Goal: Complete application form: Complete application form

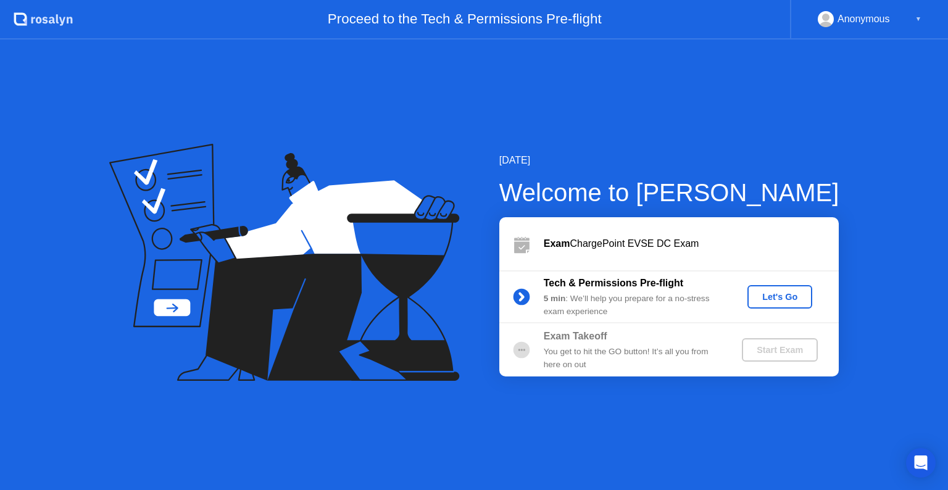
click at [777, 297] on div "Let's Go" at bounding box center [779, 297] width 55 height 10
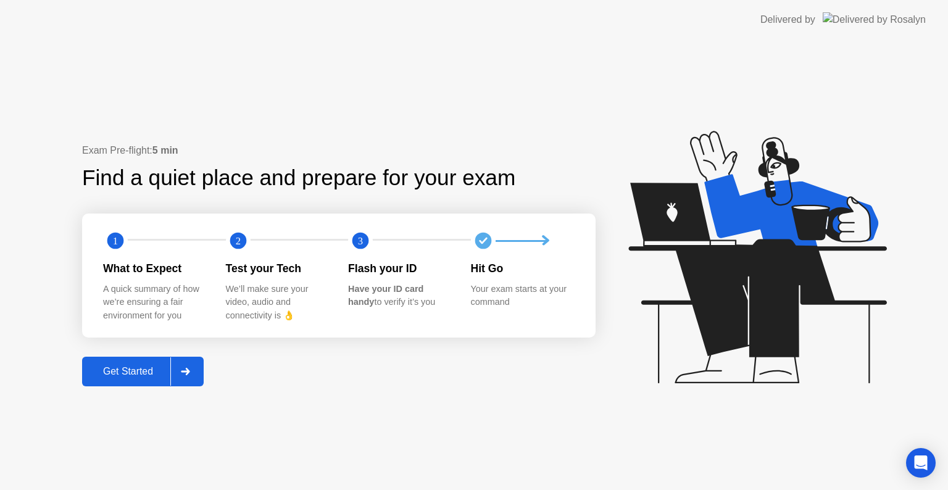
click at [111, 379] on button "Get Started" at bounding box center [143, 372] width 122 height 30
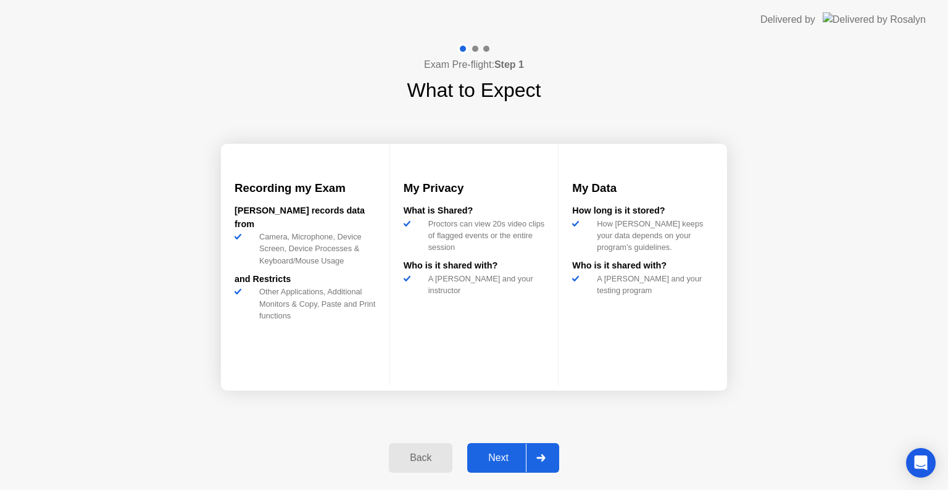
click at [513, 462] on div "Next" at bounding box center [498, 457] width 55 height 11
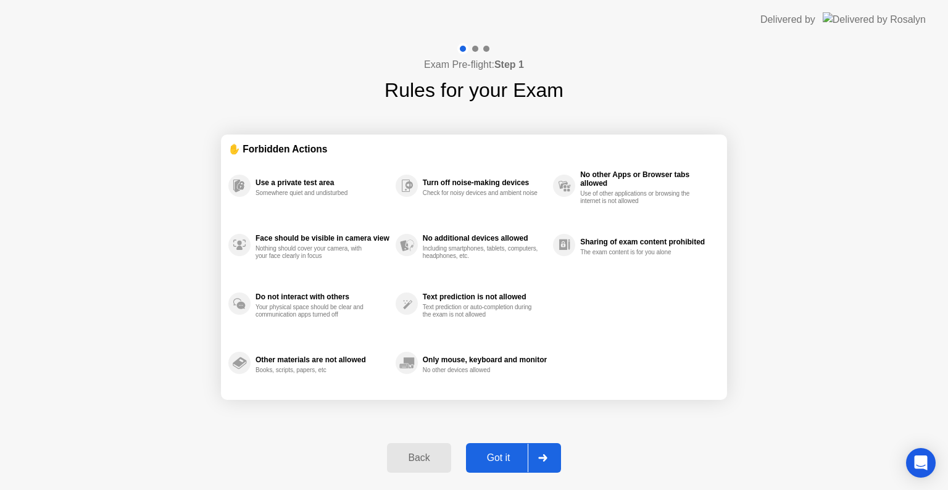
click at [498, 458] on div "Got it" at bounding box center [499, 457] width 58 height 11
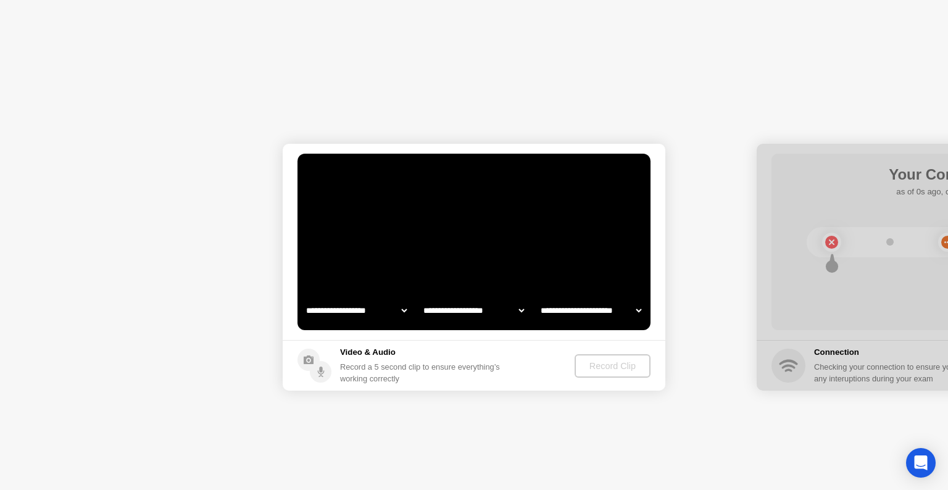
select select "**********"
select select "*******"
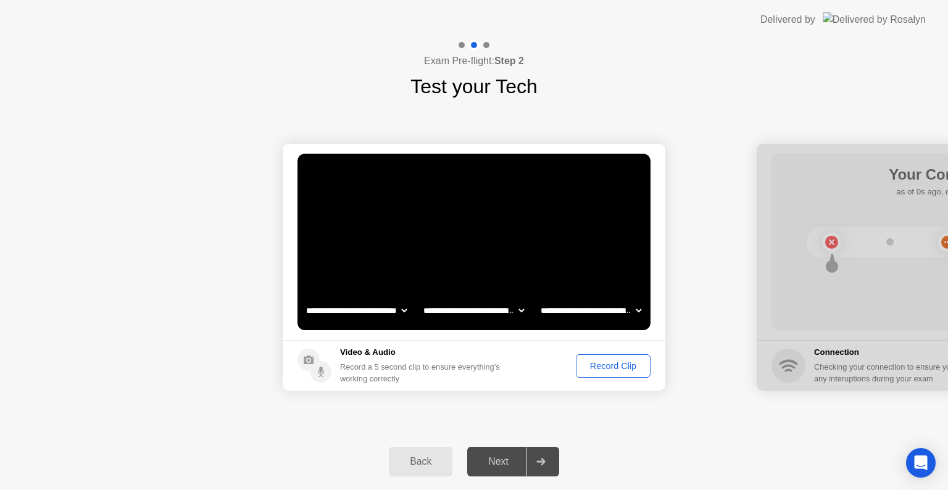
click at [603, 363] on div "Record Clip" at bounding box center [613, 366] width 66 height 10
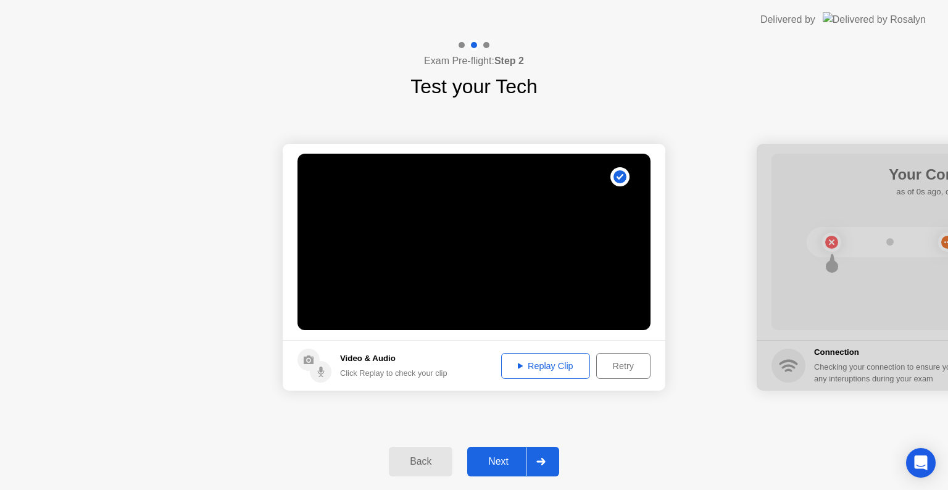
click at [486, 459] on div "Next" at bounding box center [498, 461] width 55 height 11
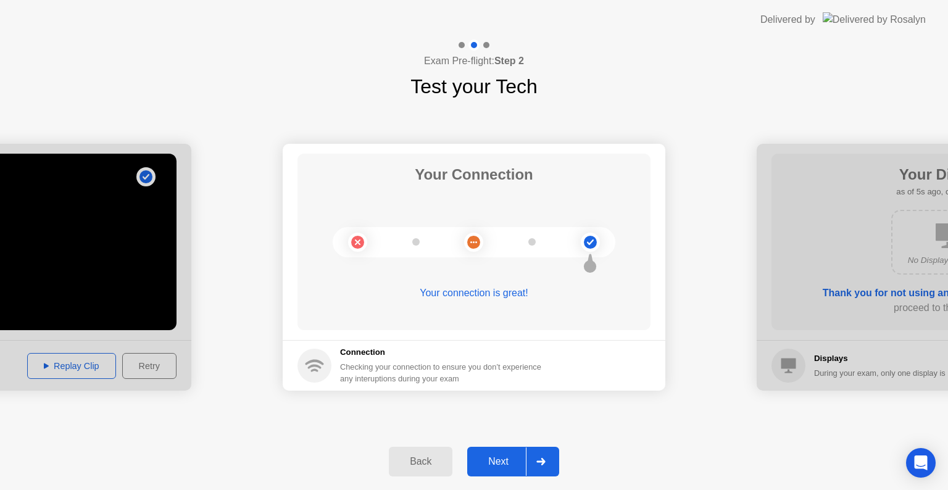
click at [494, 462] on div "Next" at bounding box center [498, 461] width 55 height 11
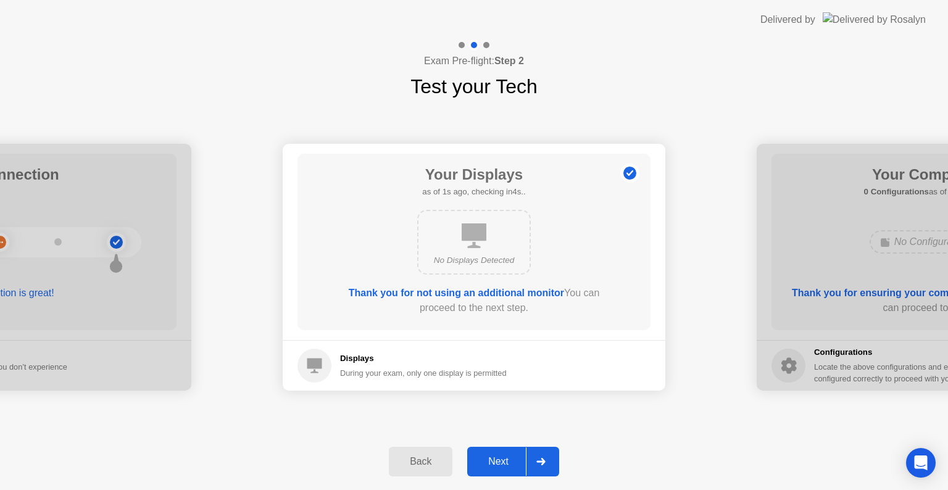
click at [494, 462] on div "Next" at bounding box center [498, 461] width 55 height 11
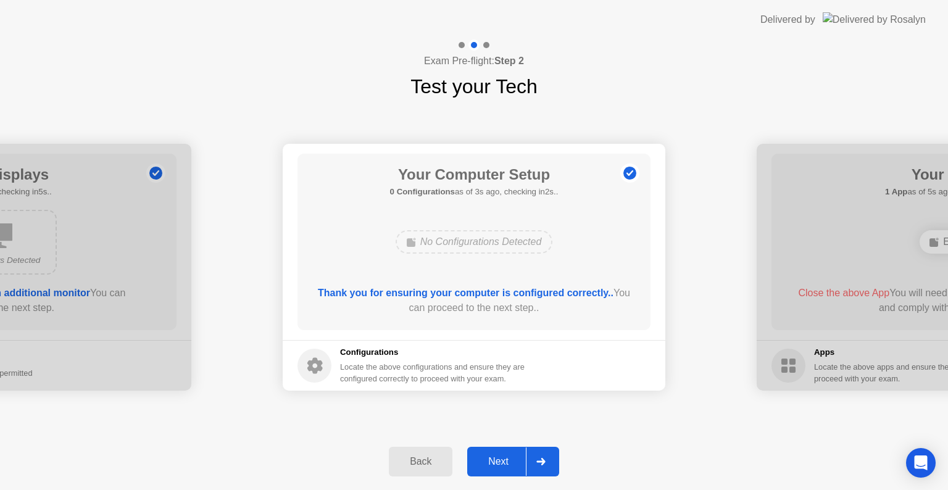
click at [494, 462] on div "Next" at bounding box center [498, 461] width 55 height 11
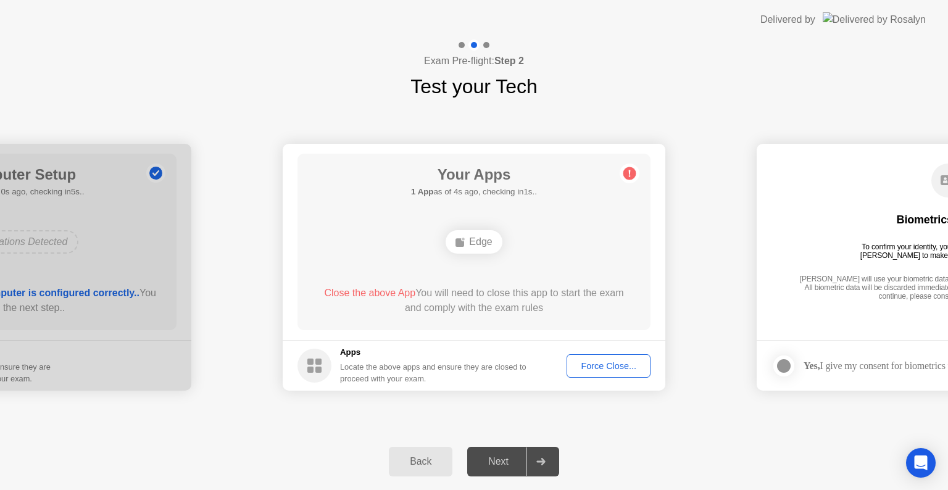
click at [592, 368] on div "Force Close..." at bounding box center [608, 366] width 75 height 10
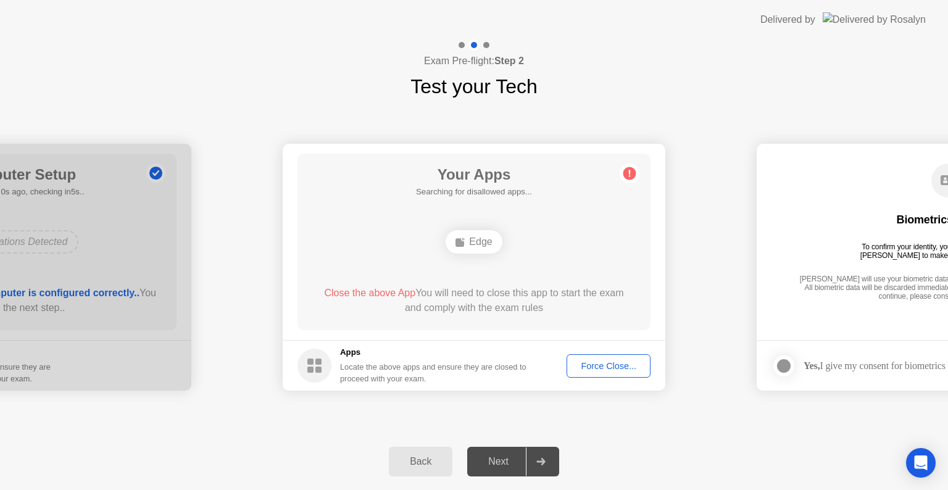
click at [471, 237] on div "Edge" at bounding box center [474, 241] width 56 height 23
click at [617, 365] on div "Force Close..." at bounding box center [608, 366] width 75 height 10
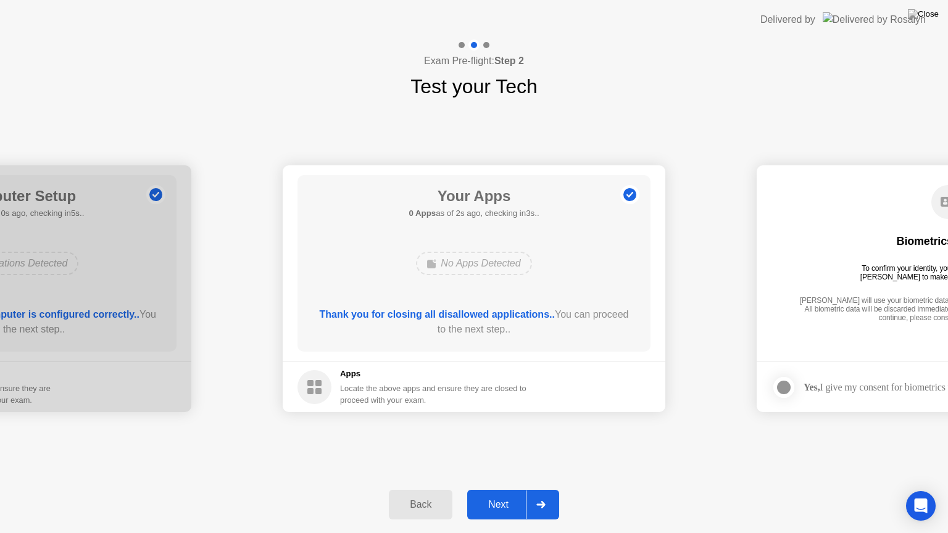
click at [504, 489] on div "Next" at bounding box center [498, 504] width 55 height 11
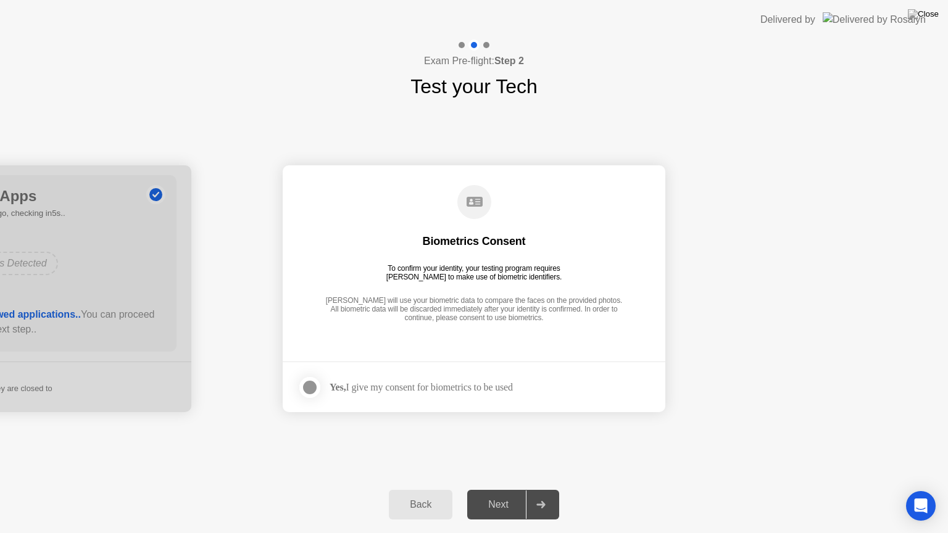
click at [309, 390] on div at bounding box center [309, 387] width 15 height 15
click at [500, 489] on div "Next" at bounding box center [498, 504] width 55 height 11
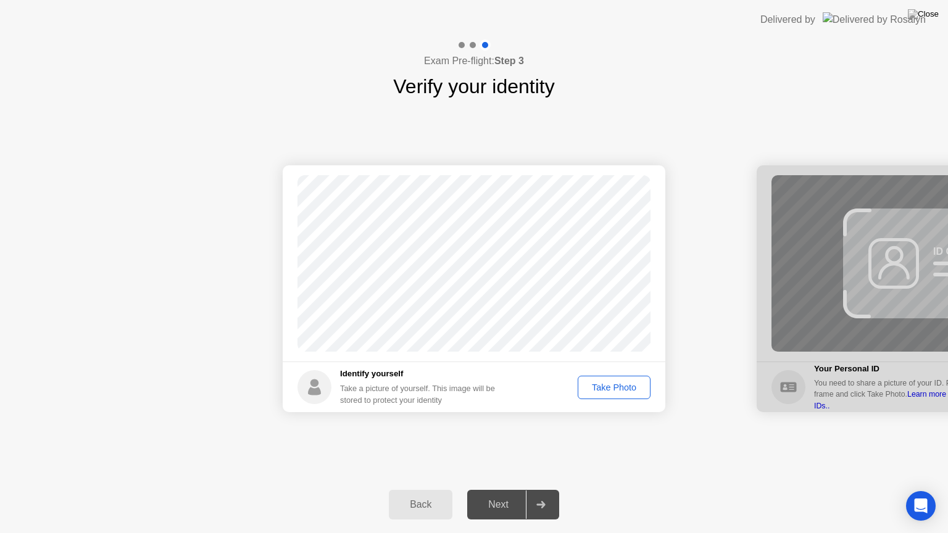
click at [605, 388] on div "Take Photo" at bounding box center [614, 388] width 64 height 10
click at [495, 489] on div "Next" at bounding box center [498, 504] width 55 height 11
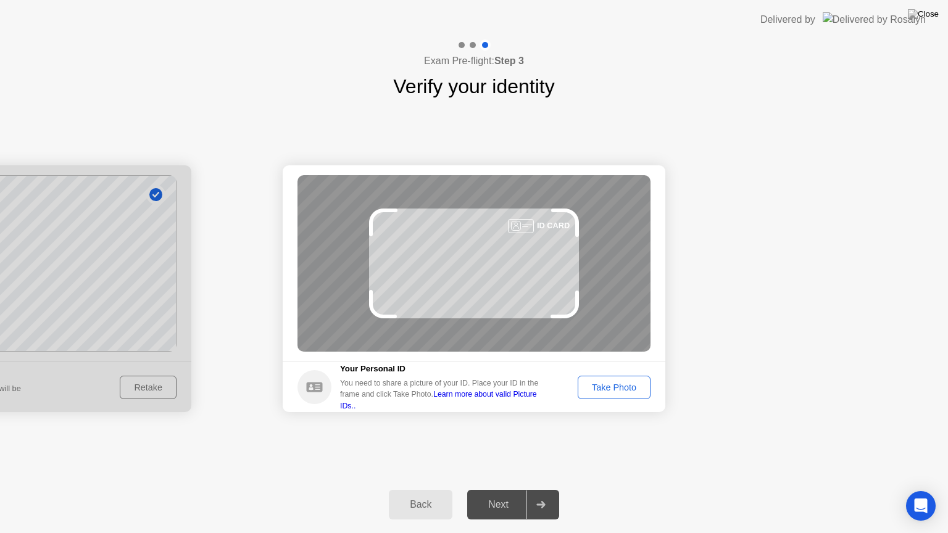
click at [611, 389] on div "Take Photo" at bounding box center [614, 388] width 64 height 10
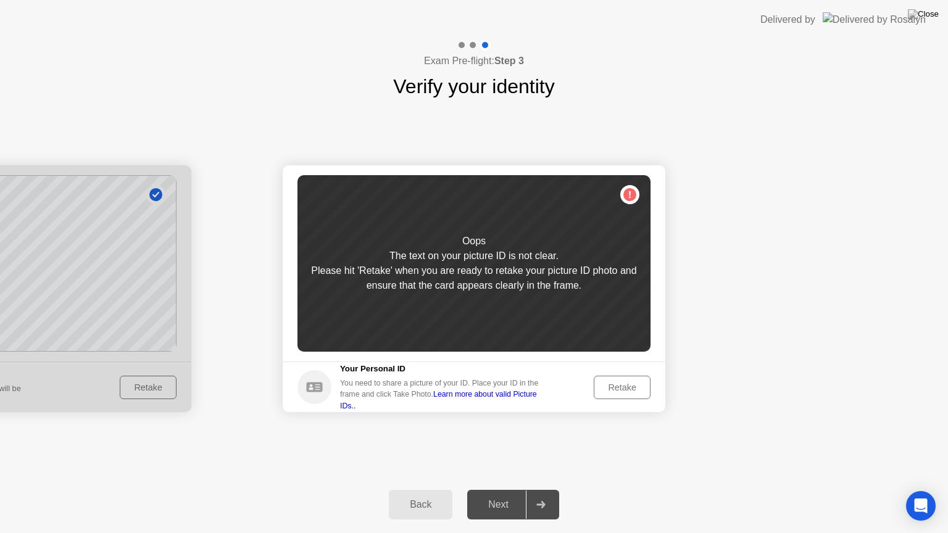
click at [611, 389] on div "Retake" at bounding box center [622, 388] width 48 height 10
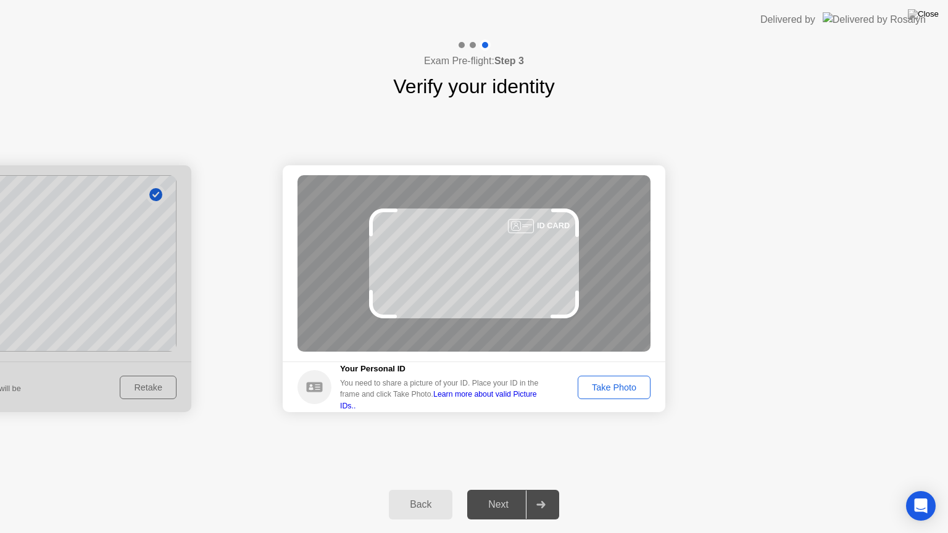
click at [611, 389] on div "Take Photo" at bounding box center [614, 388] width 64 height 10
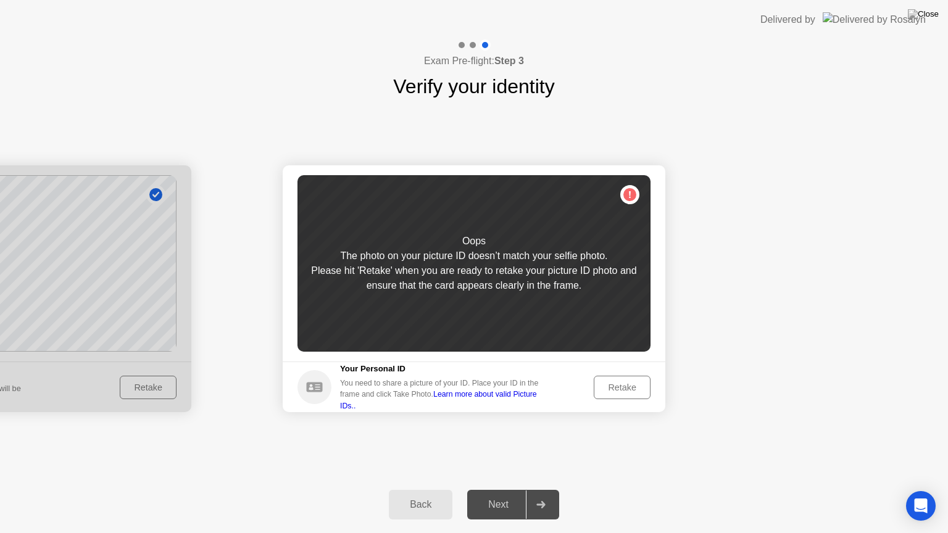
click at [611, 389] on div "Retake" at bounding box center [622, 388] width 48 height 10
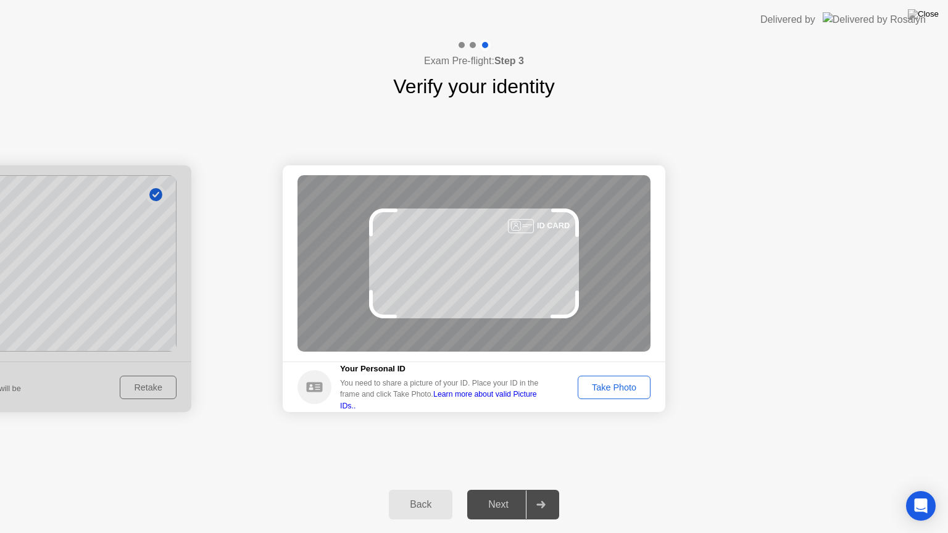
click at [611, 389] on div "Take Photo" at bounding box center [614, 388] width 64 height 10
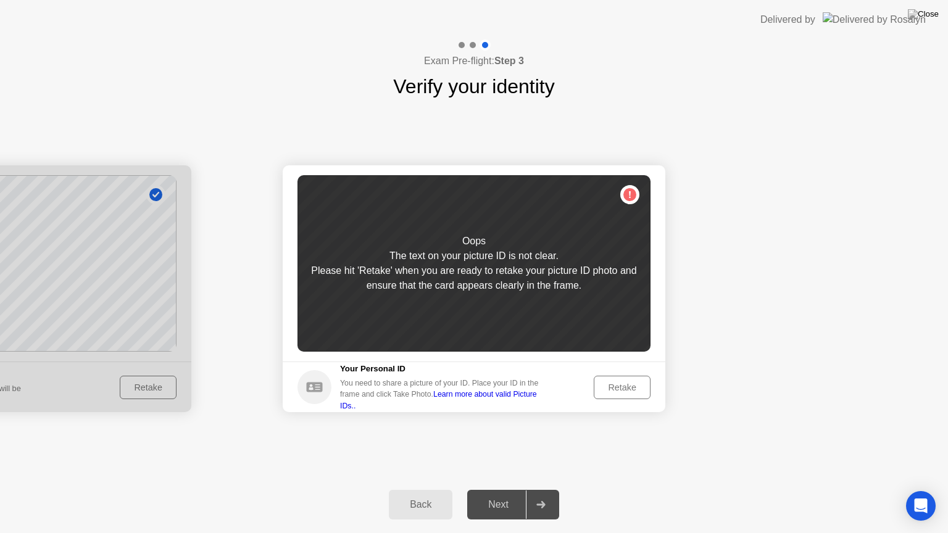
click at [611, 389] on div "Retake" at bounding box center [622, 388] width 48 height 10
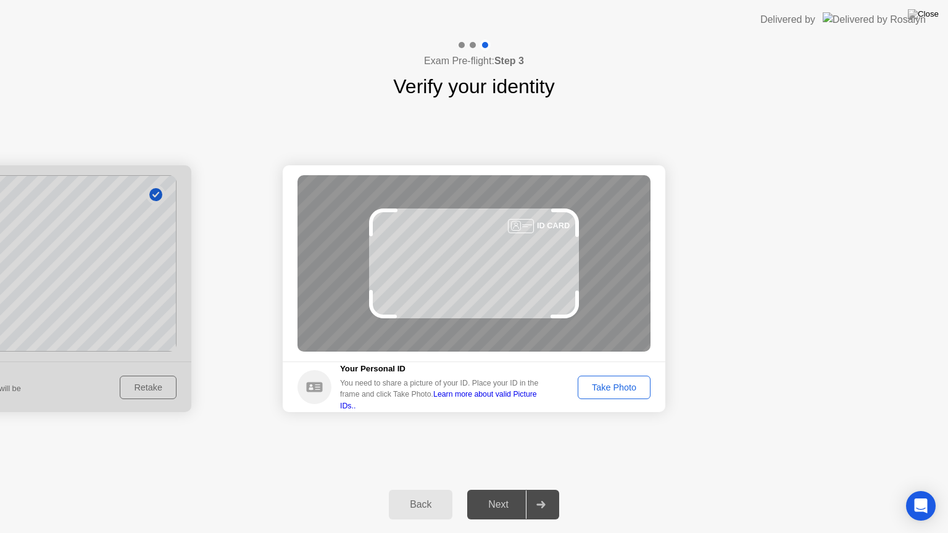
click at [611, 389] on div "Take Photo" at bounding box center [614, 388] width 64 height 10
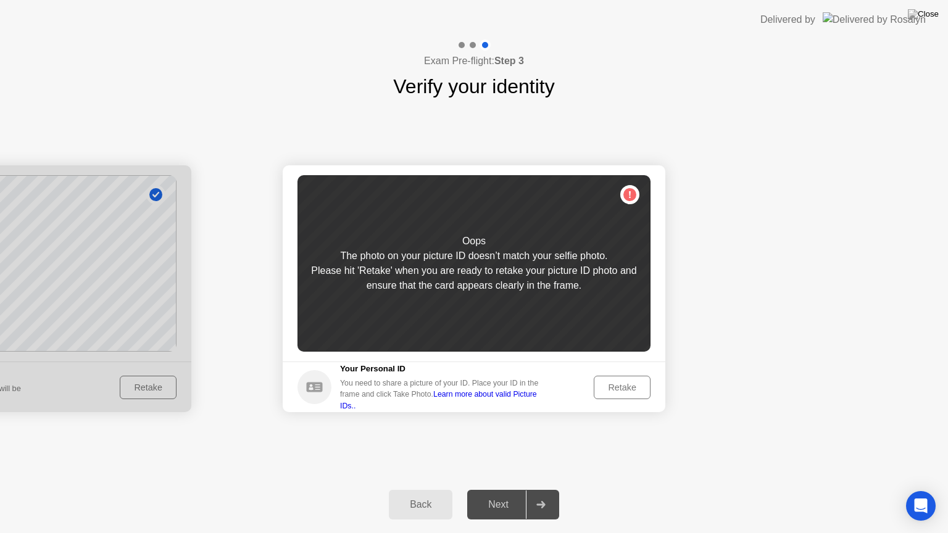
click at [611, 389] on div "Retake" at bounding box center [622, 388] width 48 height 10
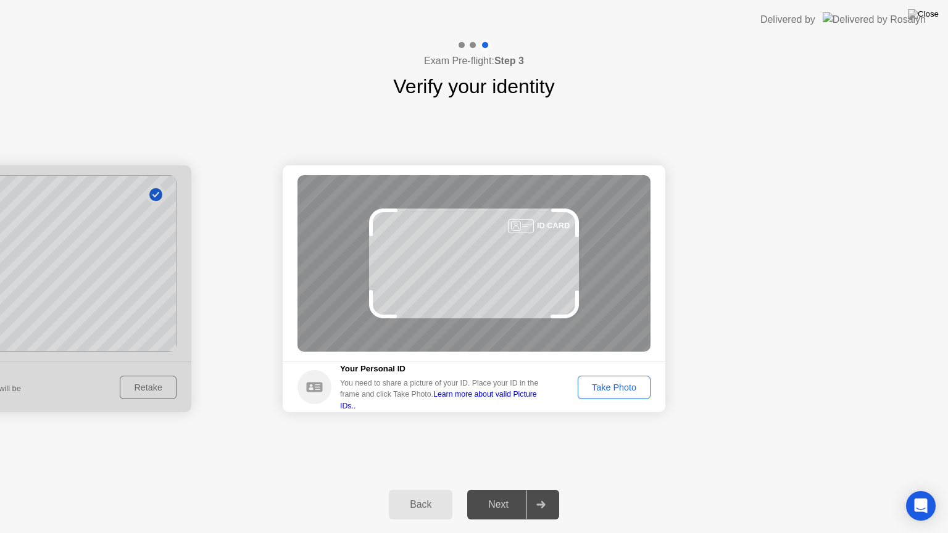
click at [611, 389] on div "Take Photo" at bounding box center [614, 388] width 64 height 10
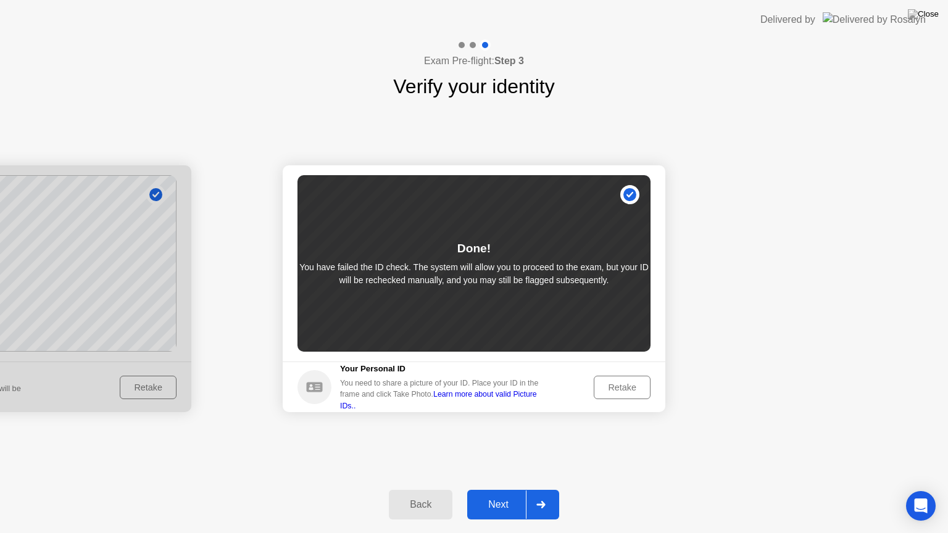
click at [611, 389] on div "Retake" at bounding box center [622, 388] width 48 height 10
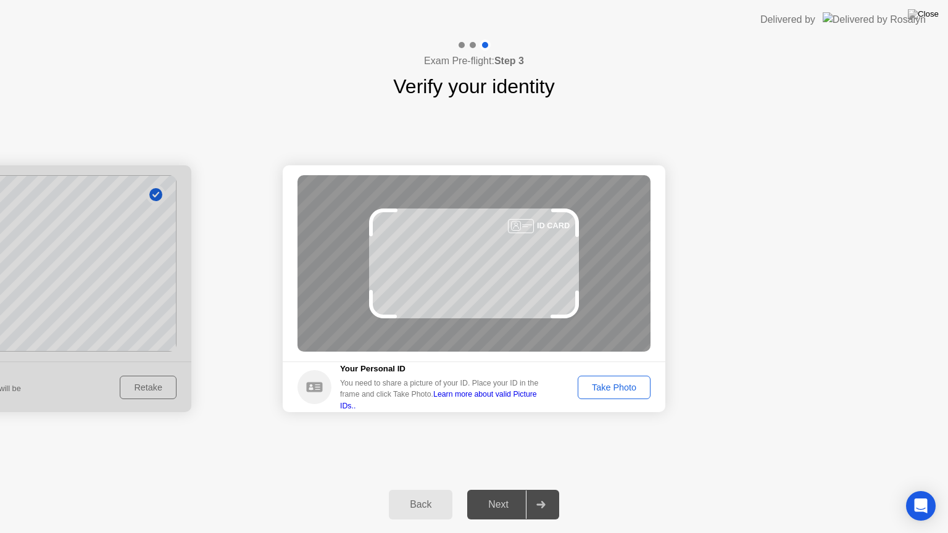
click at [498, 489] on div "Next" at bounding box center [498, 504] width 55 height 11
click at [610, 376] on button "Take Photo" at bounding box center [614, 387] width 73 height 23
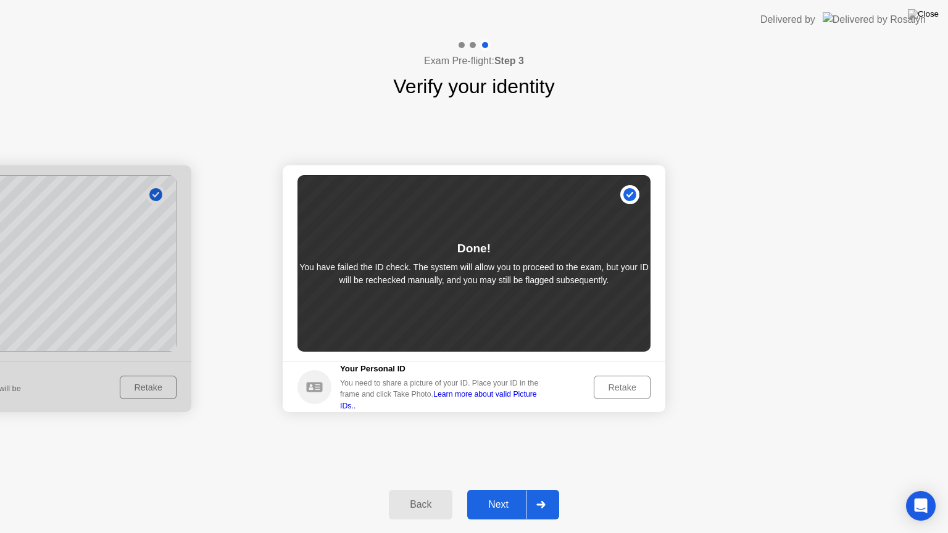
click at [496, 489] on div "Next" at bounding box center [498, 504] width 55 height 11
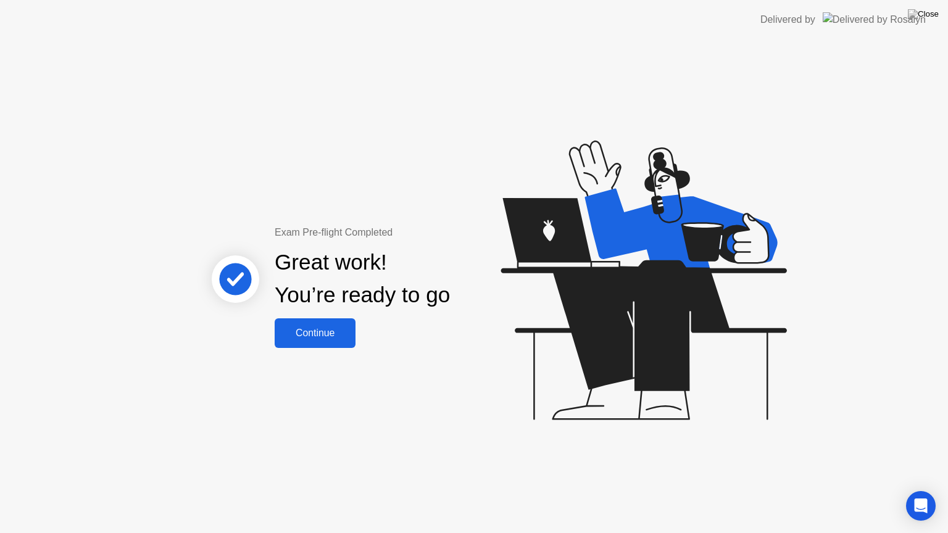
click at [333, 344] on button "Continue" at bounding box center [315, 333] width 81 height 30
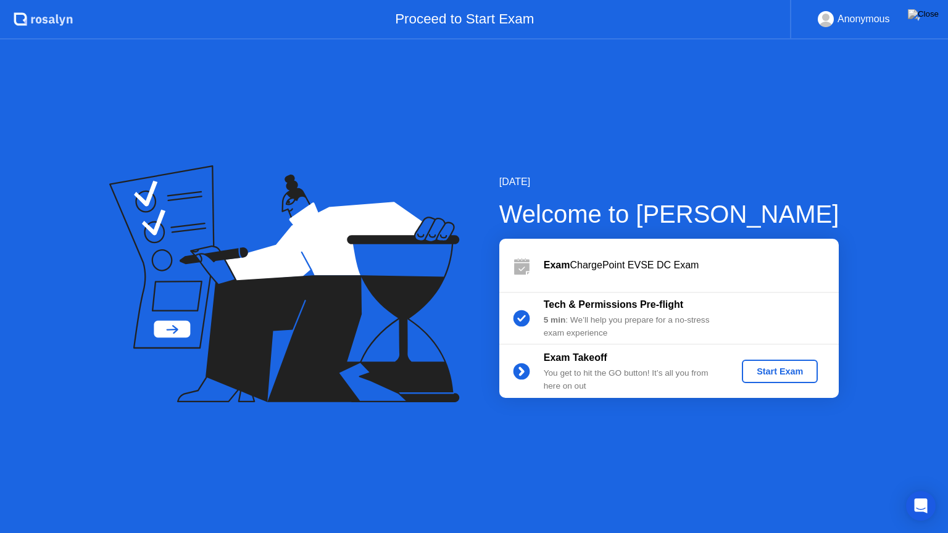
click at [769, 368] on div "Start Exam" at bounding box center [780, 372] width 66 height 10
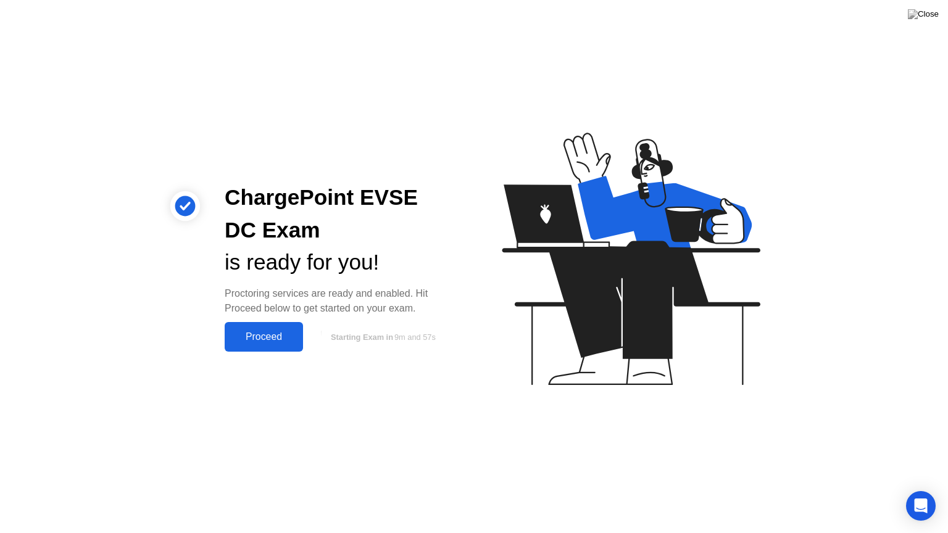
click at [273, 339] on div "Proceed" at bounding box center [263, 336] width 71 height 11
